Goal: Check status: Check status

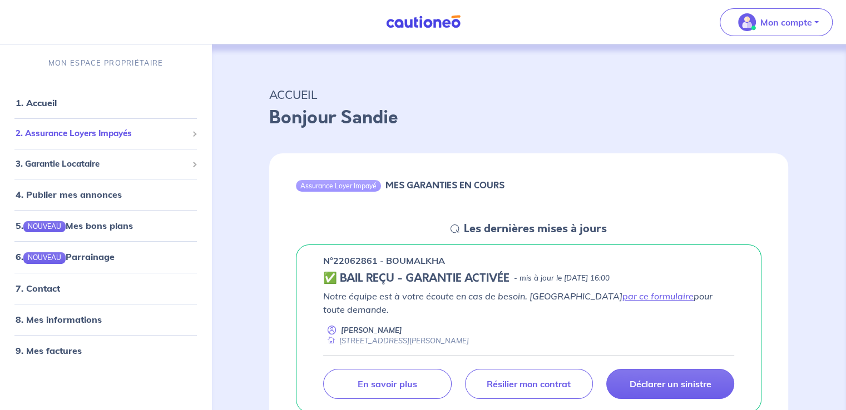
click at [82, 131] on span "2. Assurance Loyers Impayés" at bounding box center [102, 133] width 172 height 13
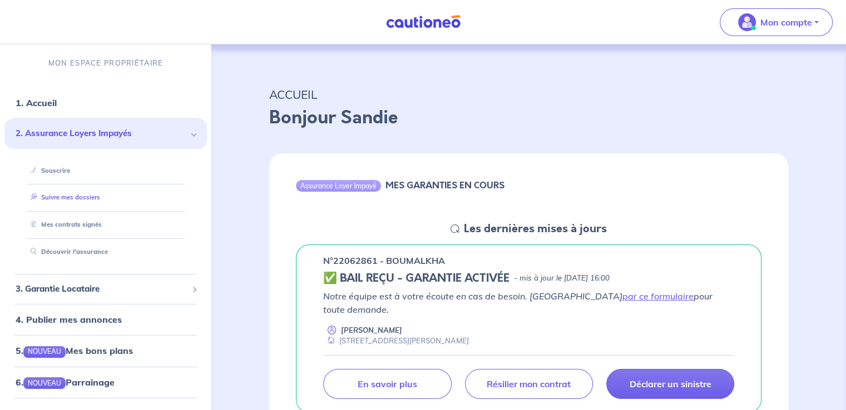
click at [81, 195] on link "Suivre mes dossiers" at bounding box center [63, 198] width 74 height 8
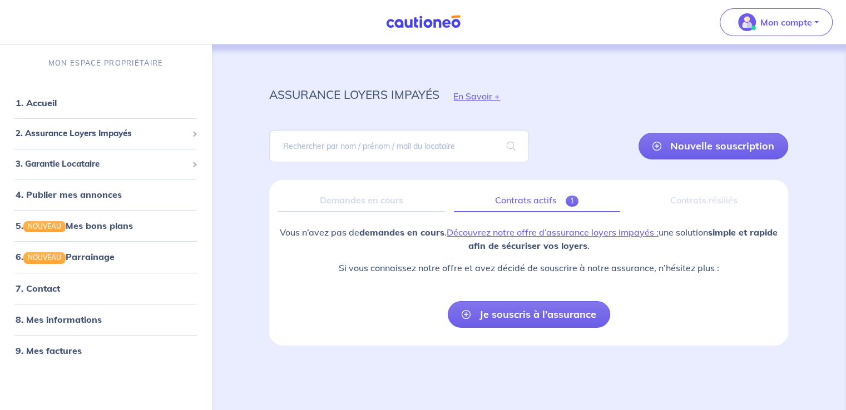
click at [539, 202] on link "Contrats actifs 1" at bounding box center [537, 200] width 166 height 23
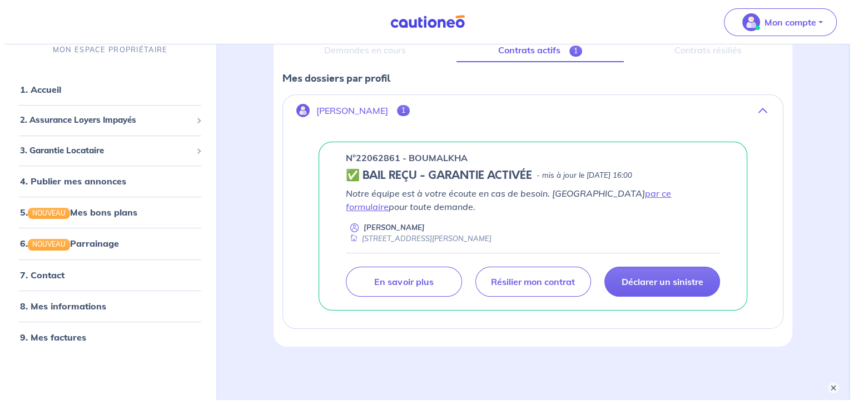
scroll to position [167, 0]
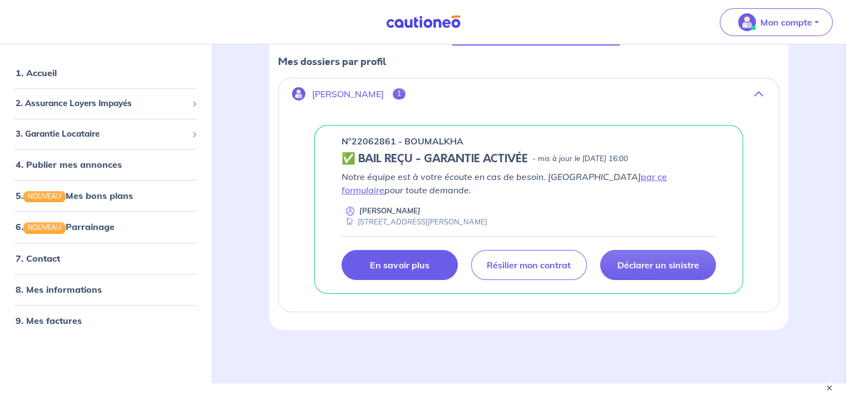
click at [418, 261] on p "En savoir plus" at bounding box center [399, 265] width 59 height 11
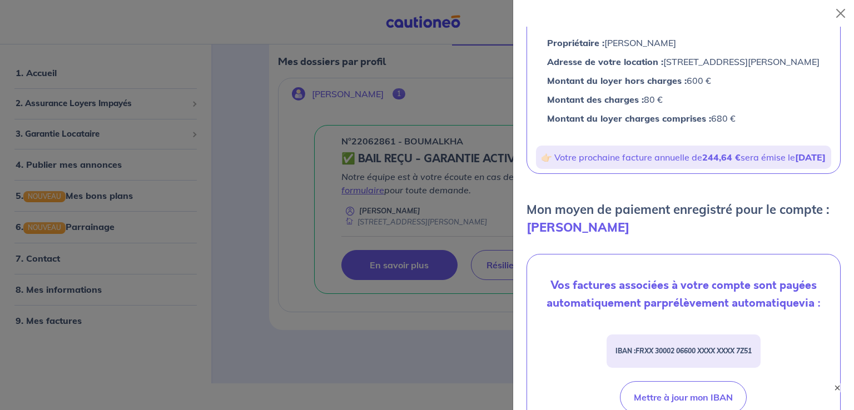
scroll to position [96, 0]
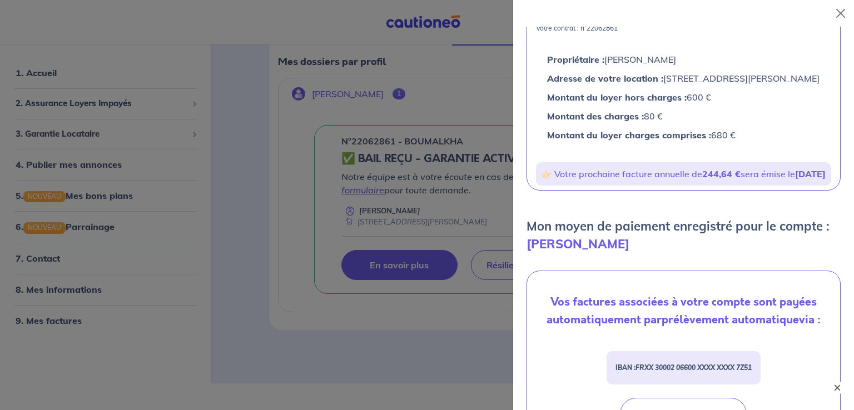
click at [843, 386] on button "×" at bounding box center [837, 387] width 13 height 13
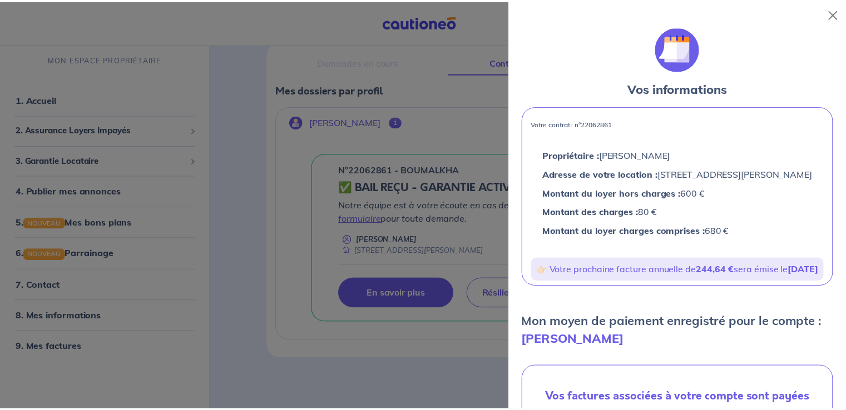
scroll to position [0, 0]
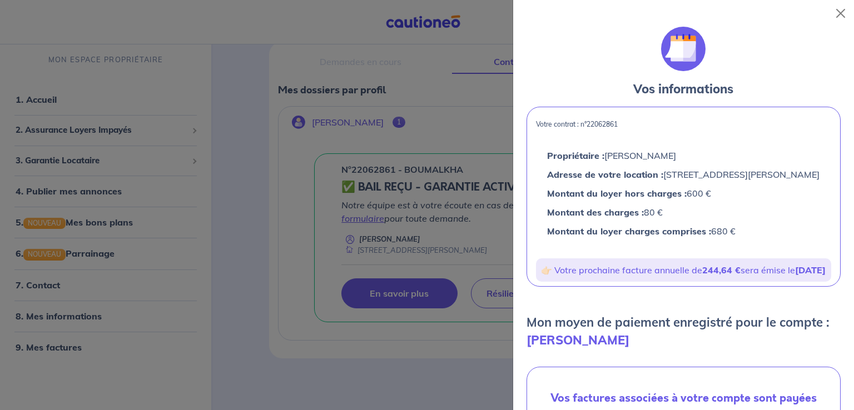
click at [257, 100] on div at bounding box center [427, 205] width 854 height 410
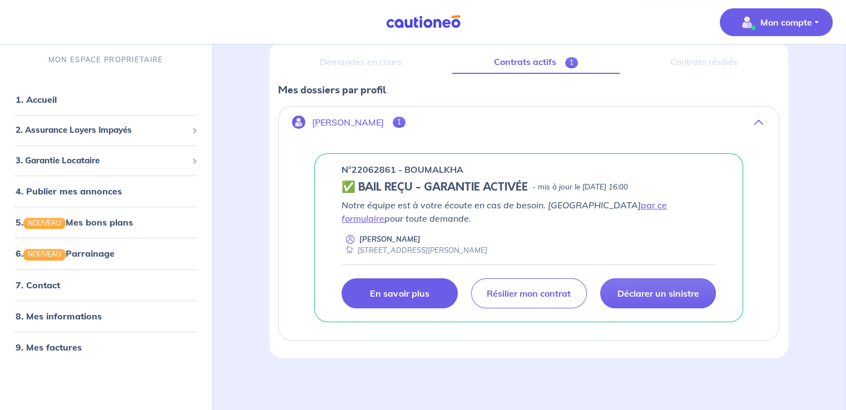
click at [818, 20] on button "Mon compte" at bounding box center [776, 22] width 113 height 28
click at [65, 314] on link "8. Mes informations" at bounding box center [57, 315] width 83 height 11
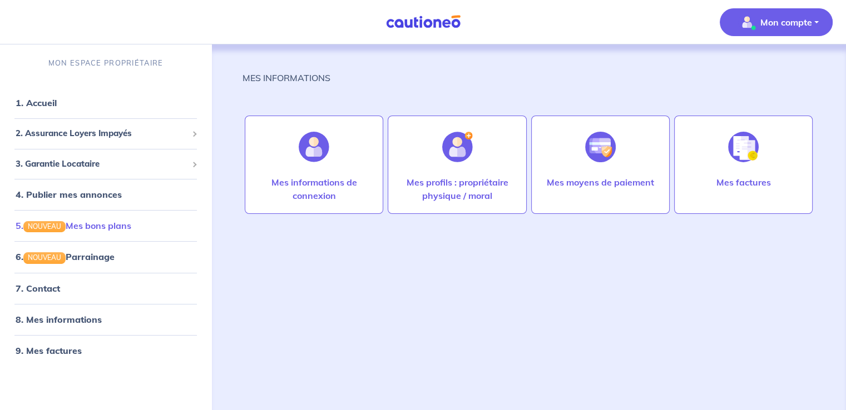
click at [86, 227] on link "5. NOUVEAU Mes bons plans" at bounding box center [74, 225] width 116 height 11
click at [42, 97] on link "1. Accueil" at bounding box center [36, 102] width 41 height 11
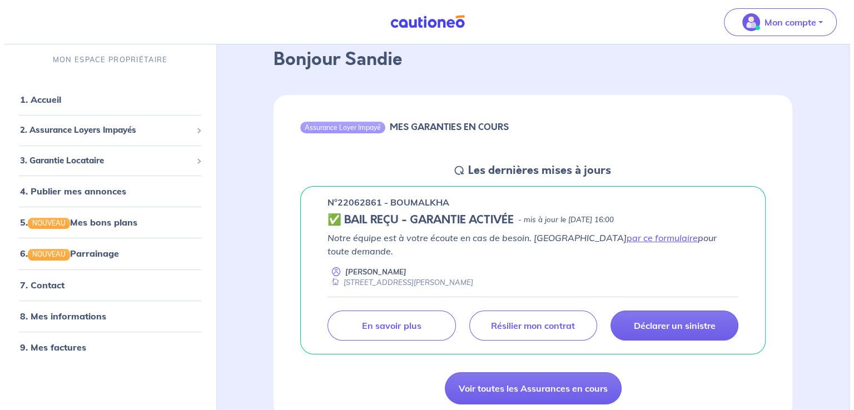
scroll to position [111, 0]
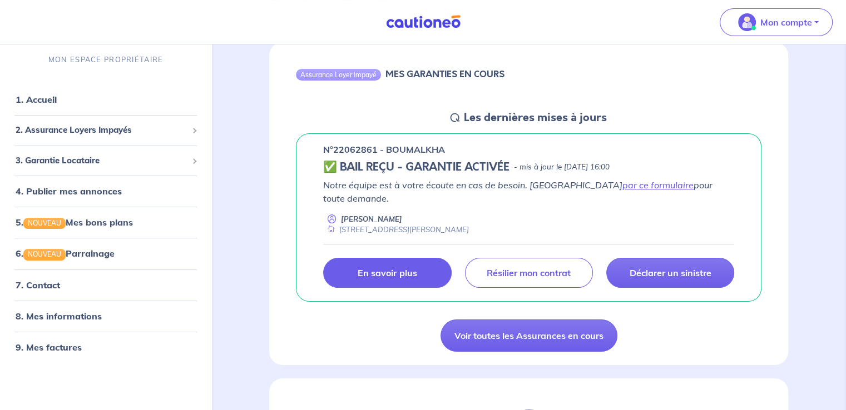
click at [409, 267] on p "En savoir plus" at bounding box center [387, 272] width 59 height 11
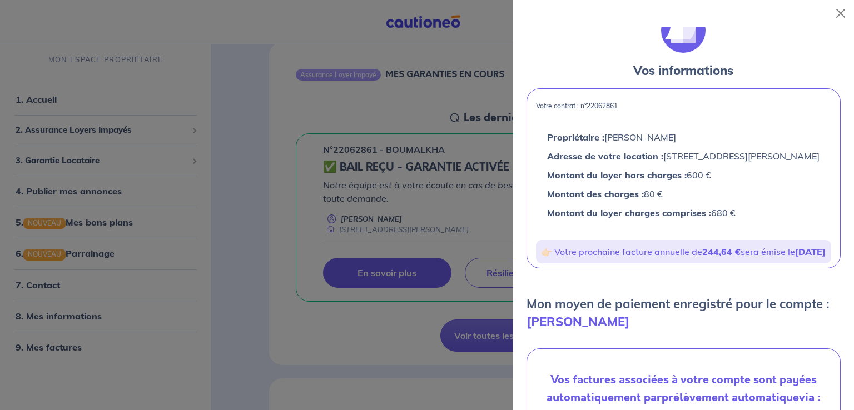
scroll to position [0, 0]
